Goal: Transaction & Acquisition: Purchase product/service

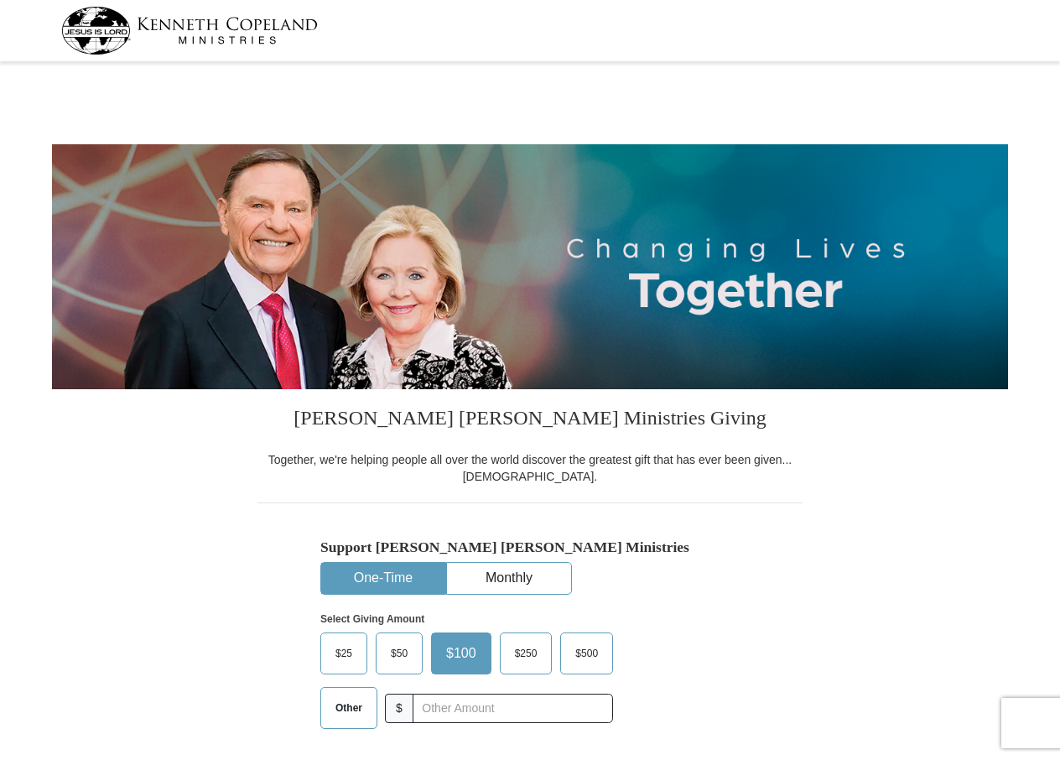
select select "NC"
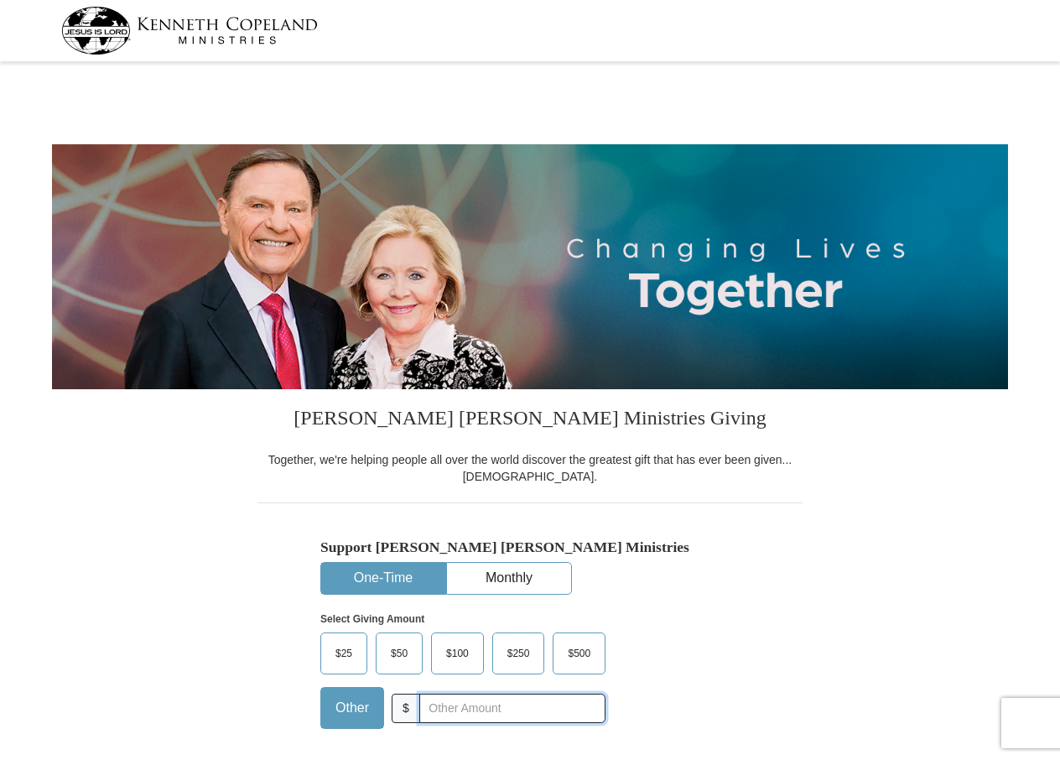
click at [471, 706] on input "text" at bounding box center [513, 708] width 186 height 29
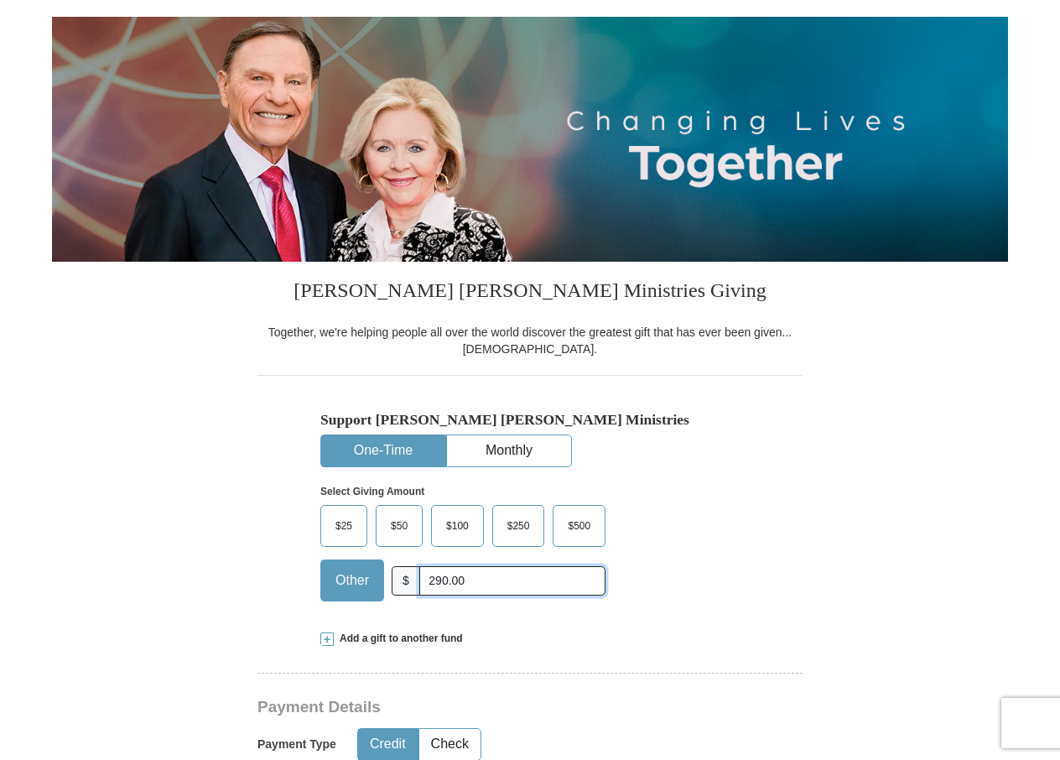
scroll to position [252, 0]
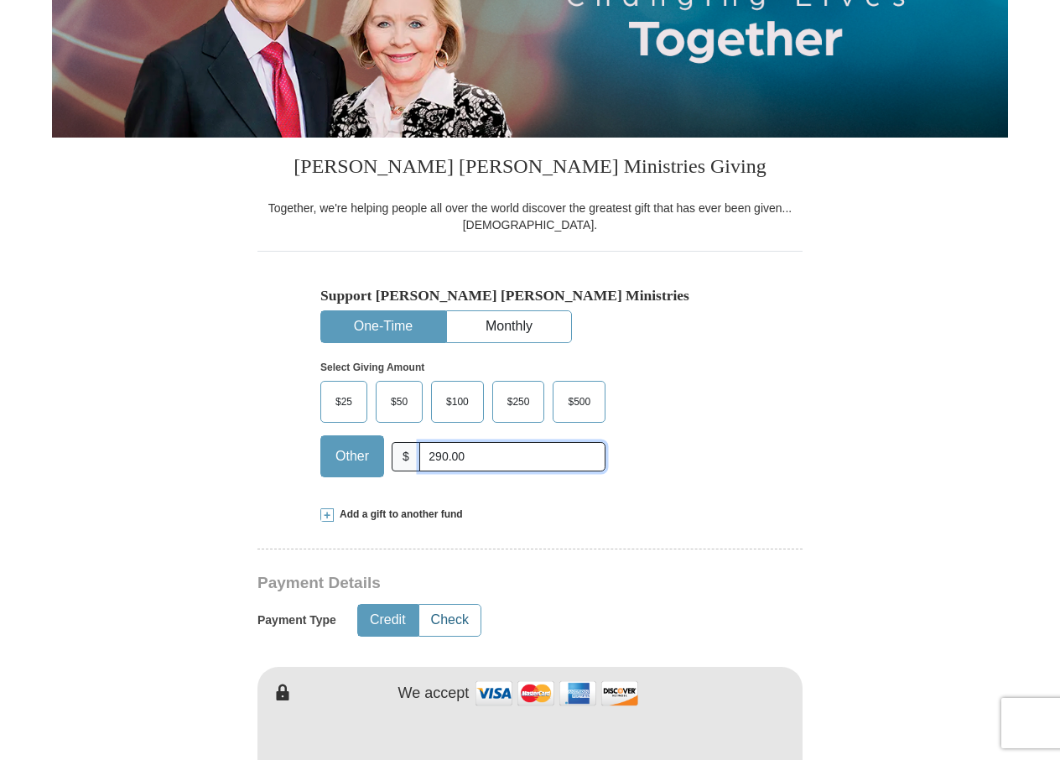
type input "290.00"
click at [456, 620] on button "Check" at bounding box center [450, 620] width 61 height 31
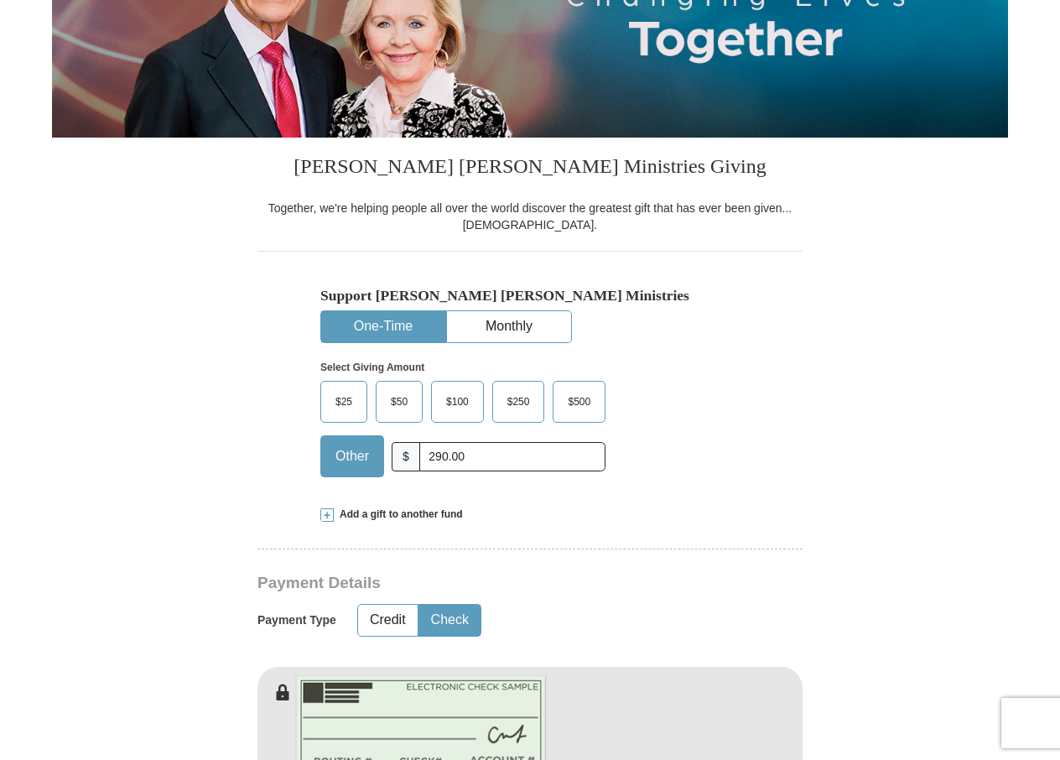
scroll to position [503, 0]
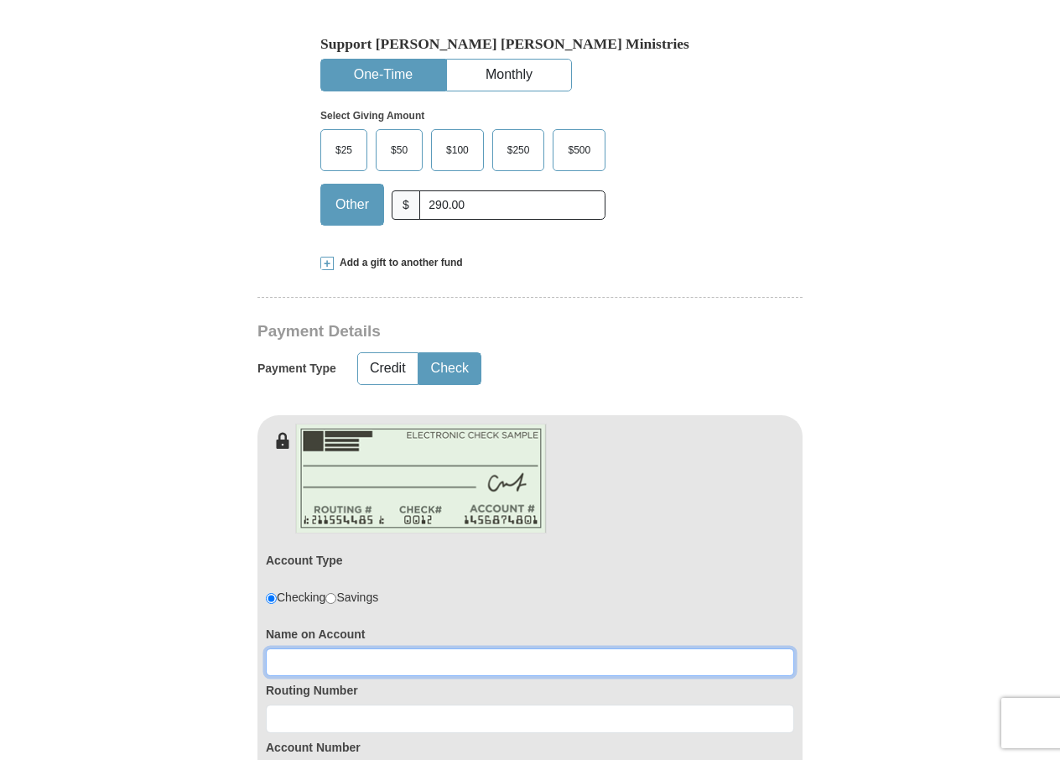
click at [336, 660] on input at bounding box center [530, 663] width 529 height 29
type input "[PERSON_NAME]"
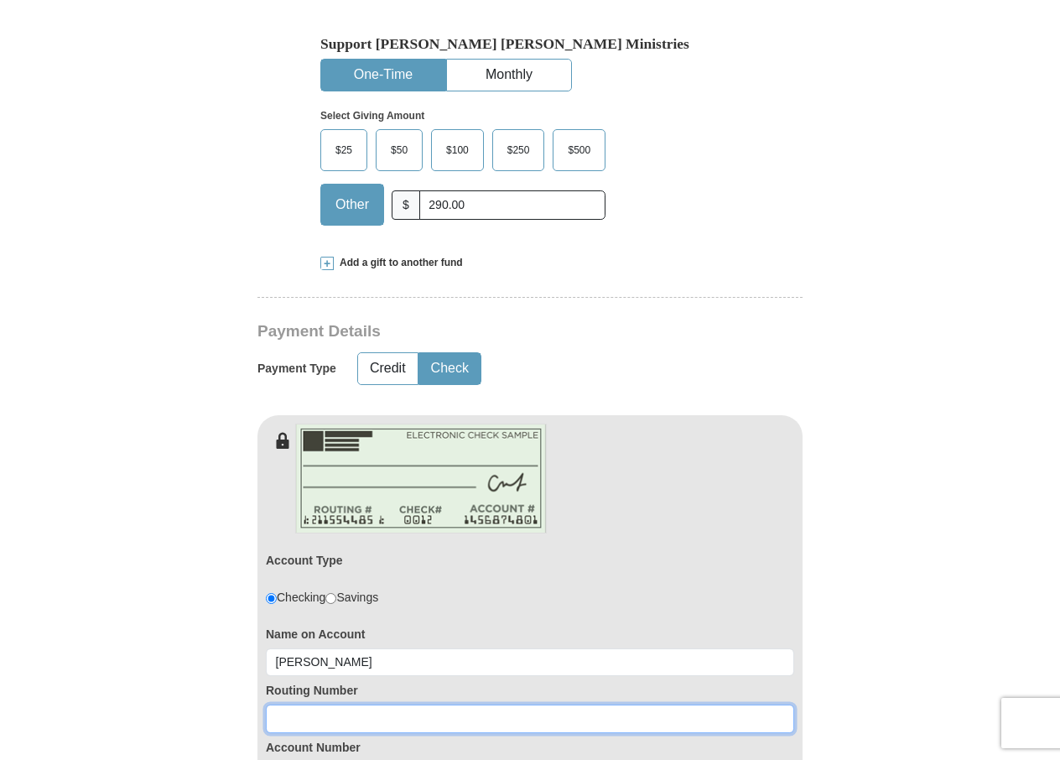
click at [337, 718] on input at bounding box center [530, 719] width 529 height 29
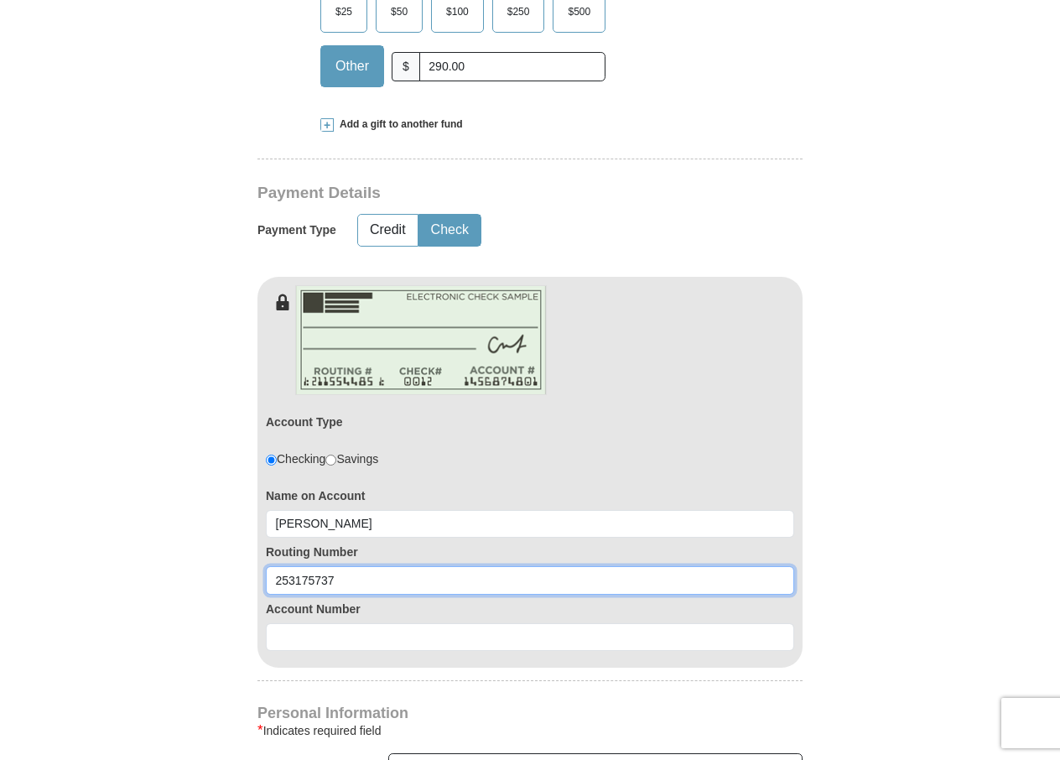
scroll to position [671, 0]
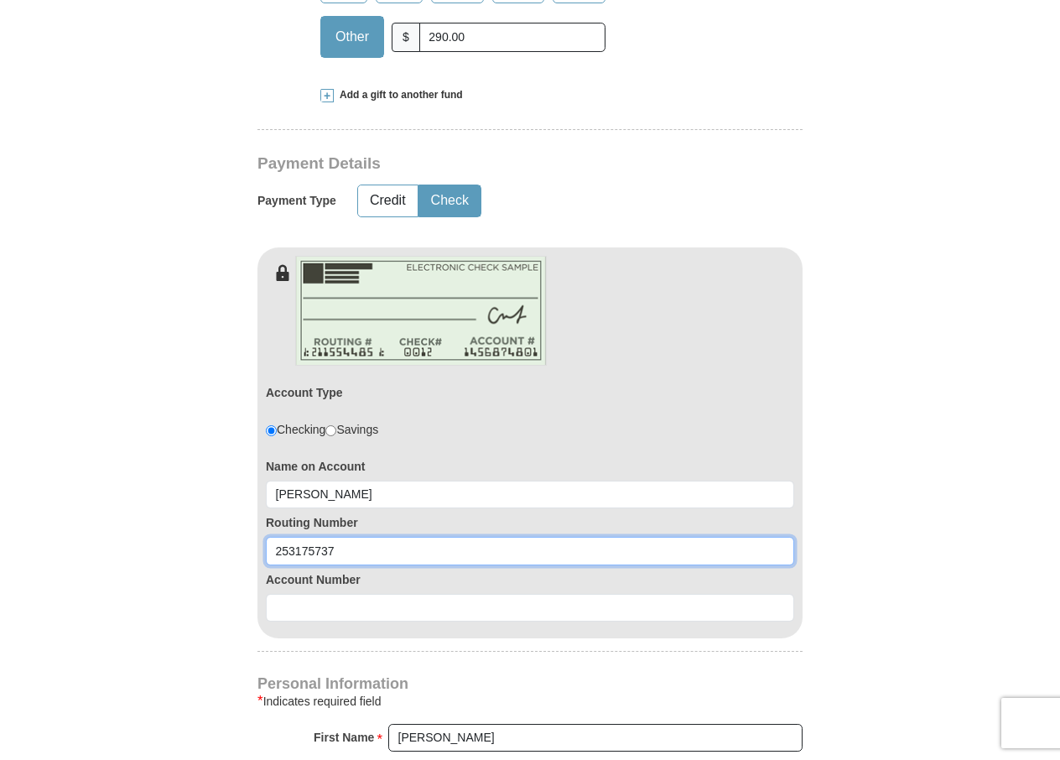
type input "253175737"
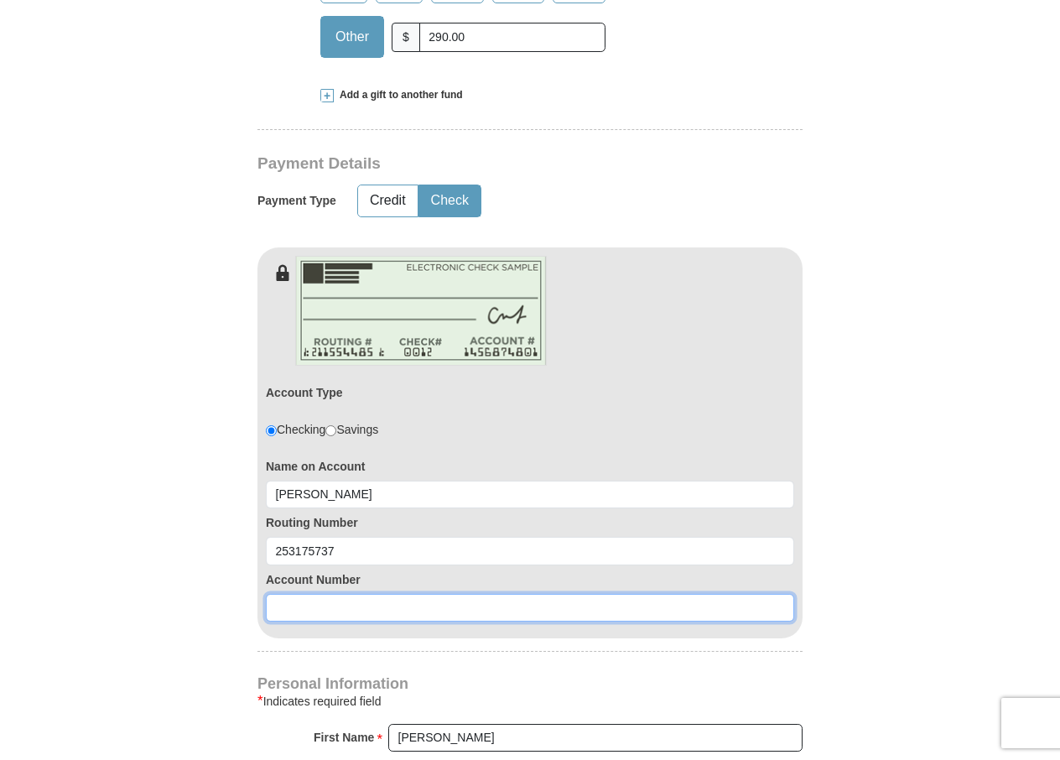
click at [331, 612] on input at bounding box center [530, 608] width 529 height 29
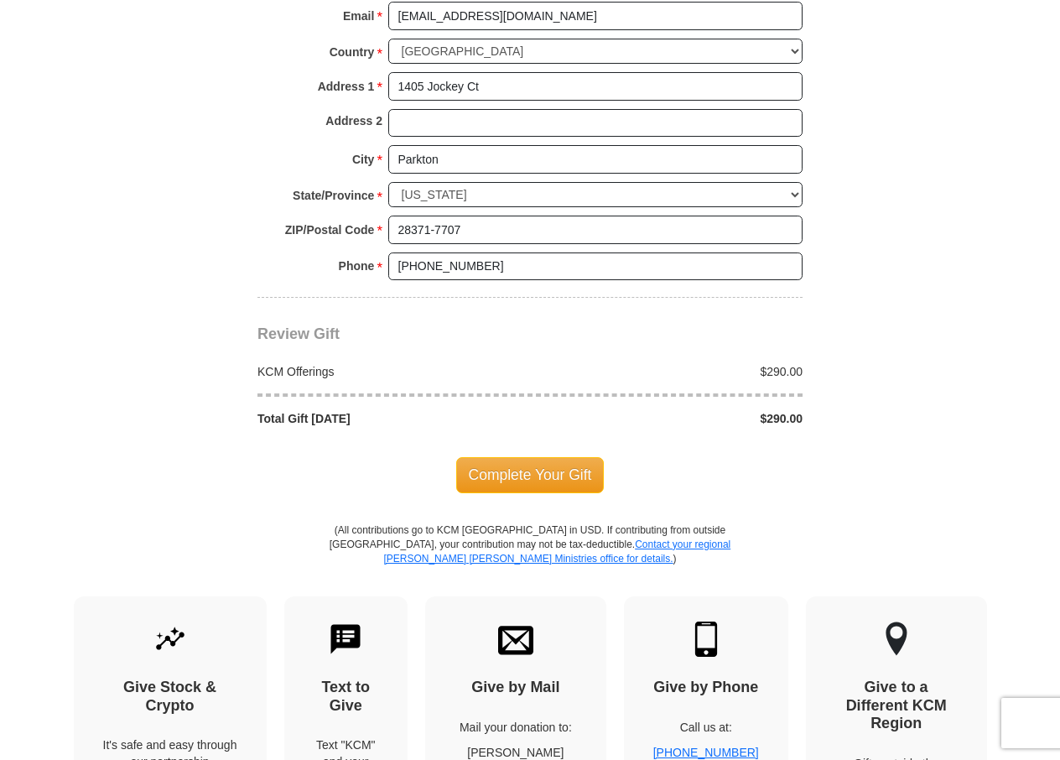
scroll to position [1510, 0]
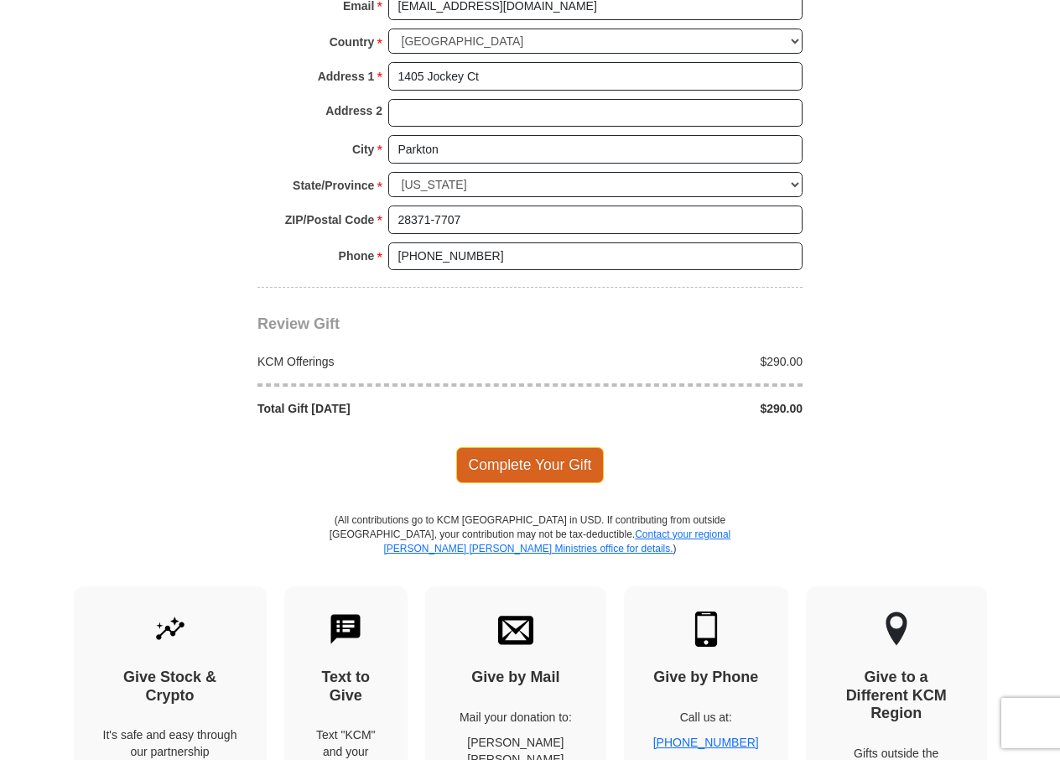
type input "5236820499"
click at [525, 458] on span "Complete Your Gift" at bounding box center [530, 464] width 149 height 35
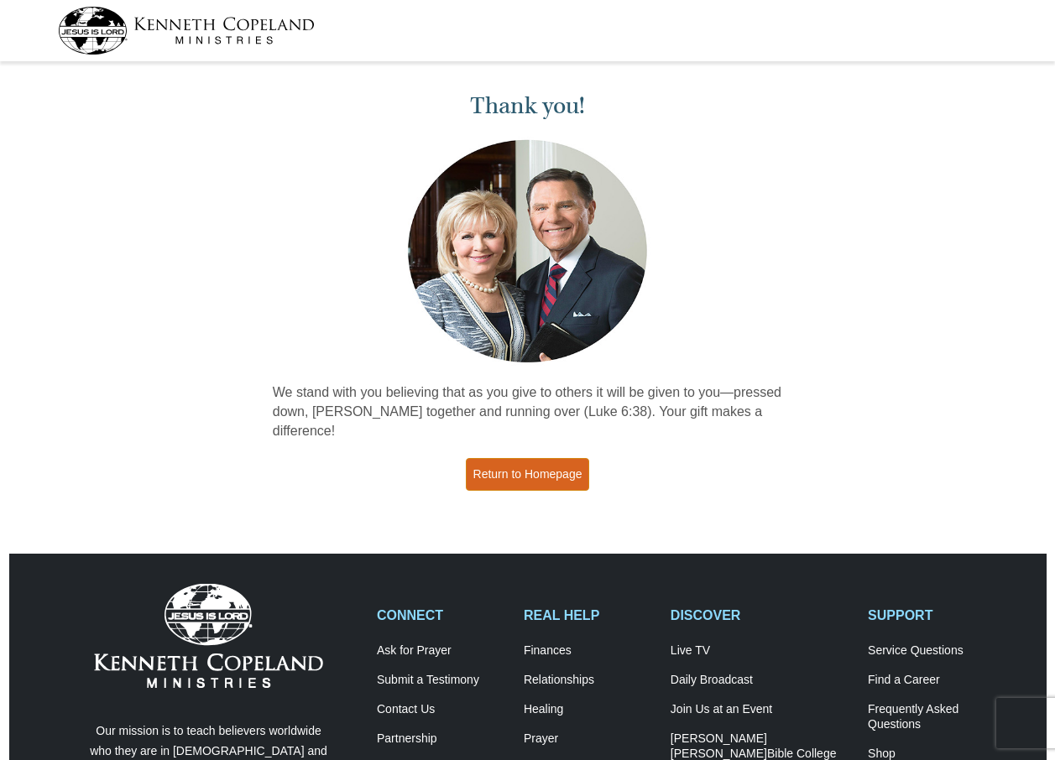
drag, startPoint x: 0, startPoint y: 0, endPoint x: 525, endPoint y: 458, distance: 696.9
click at [525, 458] on link "Return to Homepage" at bounding box center [528, 474] width 124 height 33
